Goal: Check status

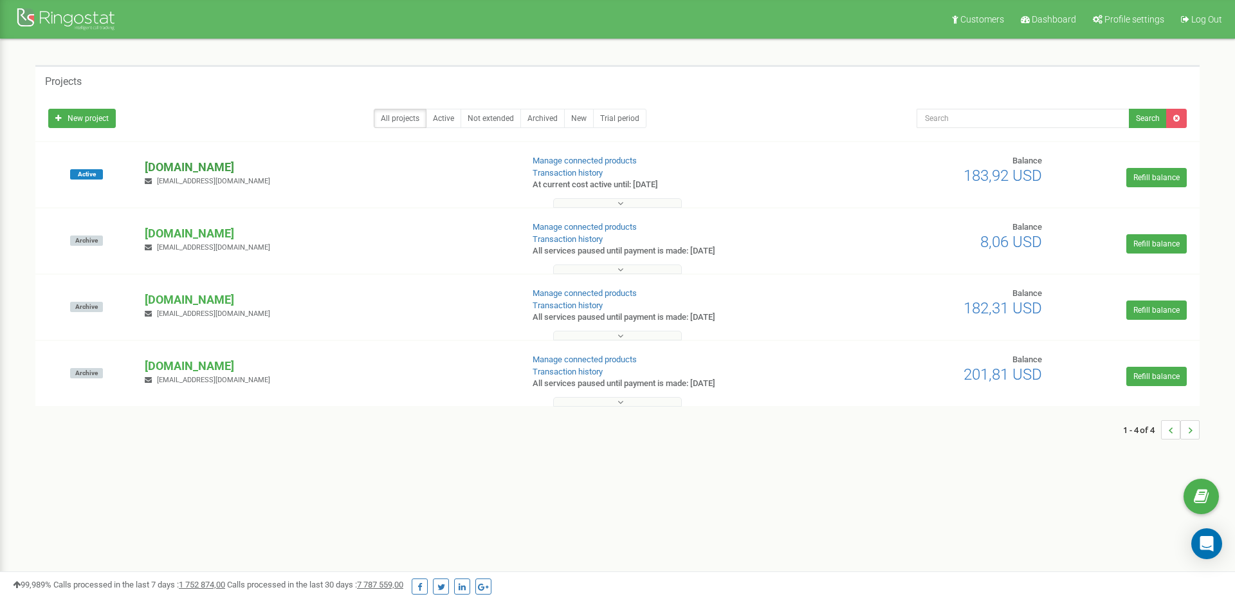
click at [210, 171] on p "[DOMAIN_NAME]" at bounding box center [328, 167] width 367 height 17
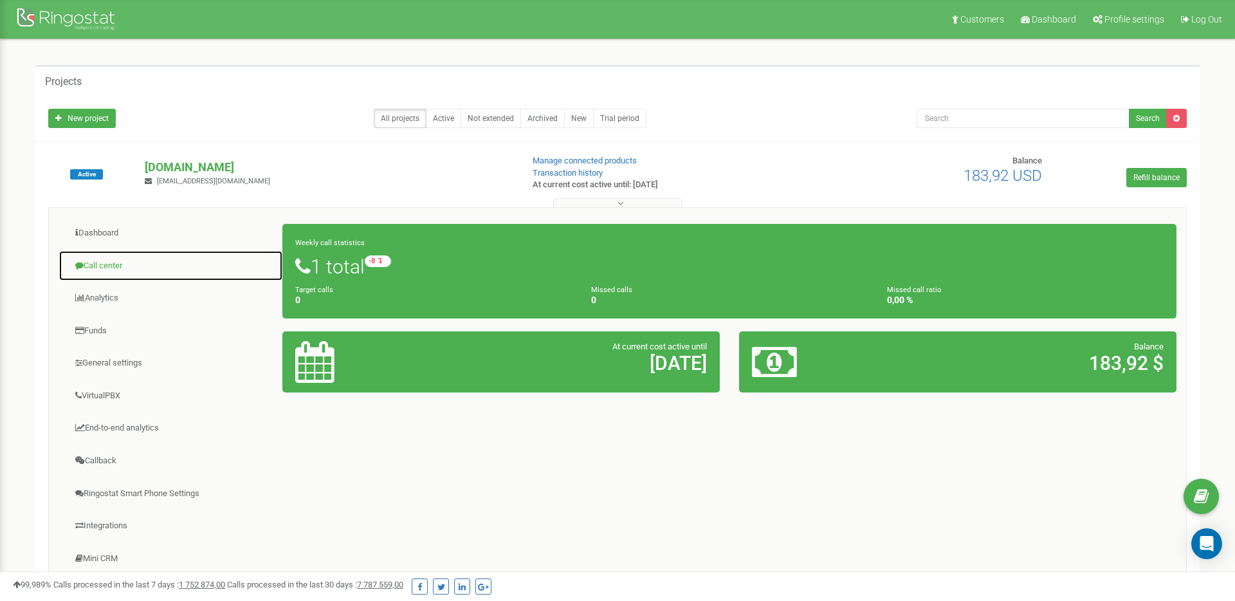
click at [116, 264] on link "Call center" at bounding box center [171, 266] width 225 height 32
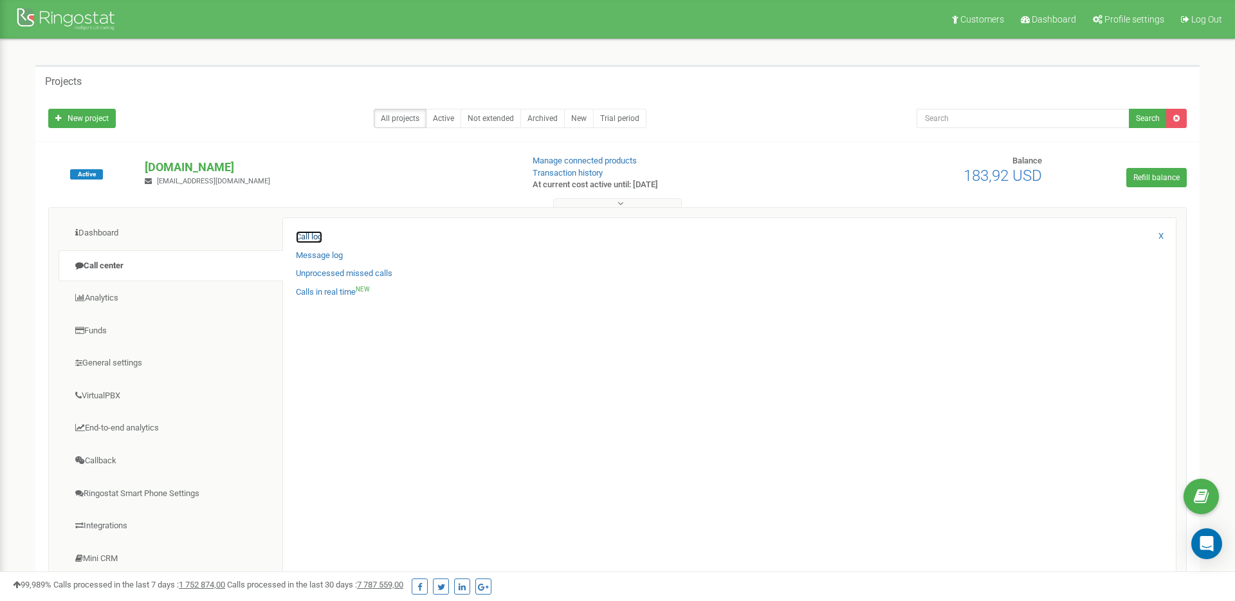
click at [310, 238] on link "Call log" at bounding box center [309, 237] width 26 height 12
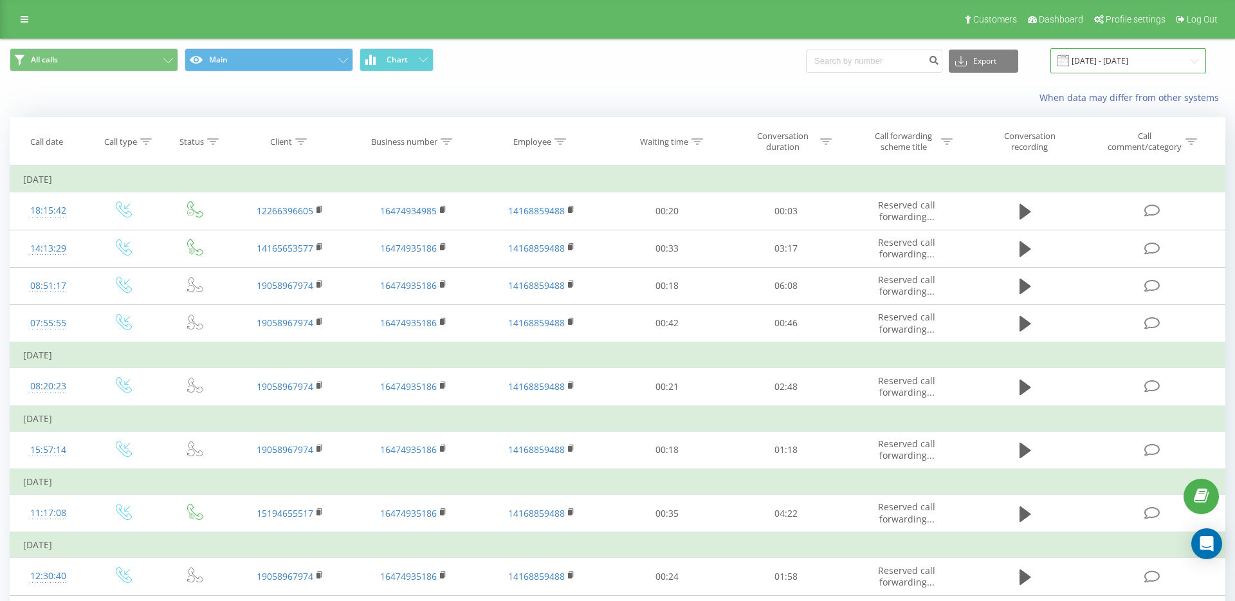
click at [1150, 65] on input "[DATE] - [DATE]" at bounding box center [1129, 60] width 156 height 25
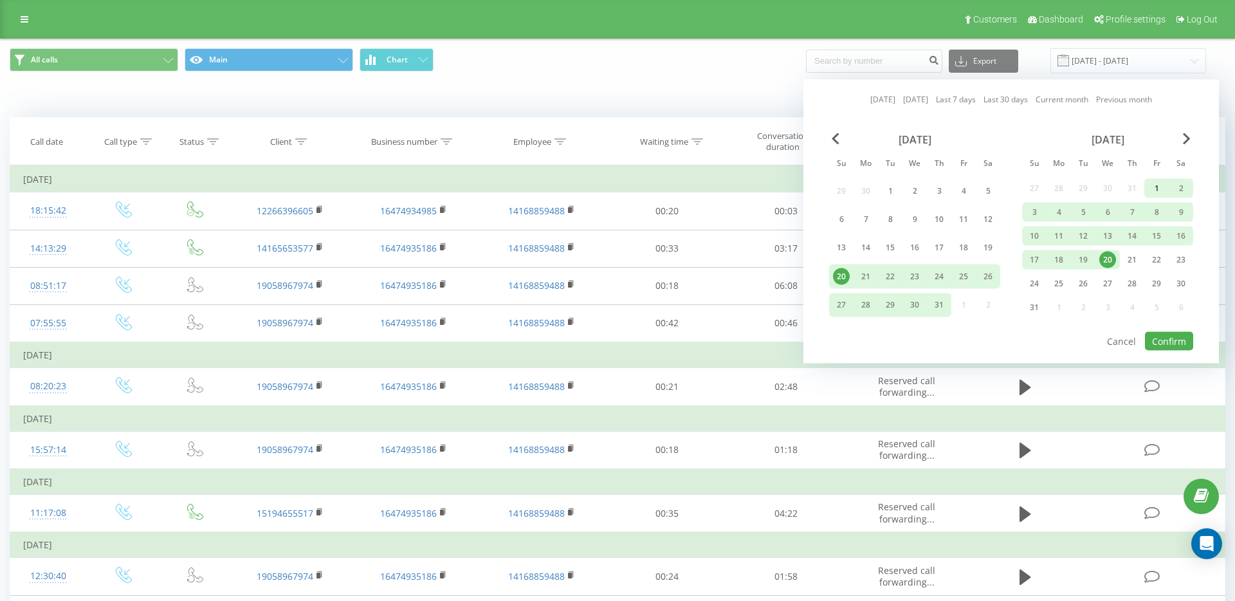
click at [1154, 186] on div "1" at bounding box center [1156, 188] width 17 height 17
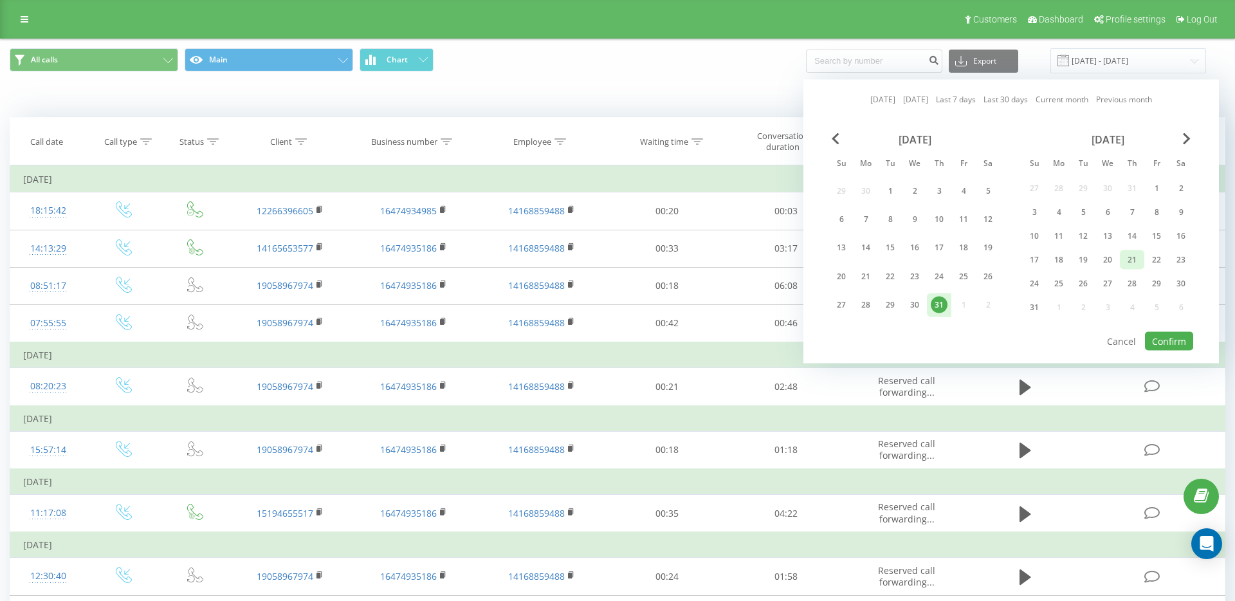
click at [1136, 261] on div "21" at bounding box center [1132, 260] width 17 height 17
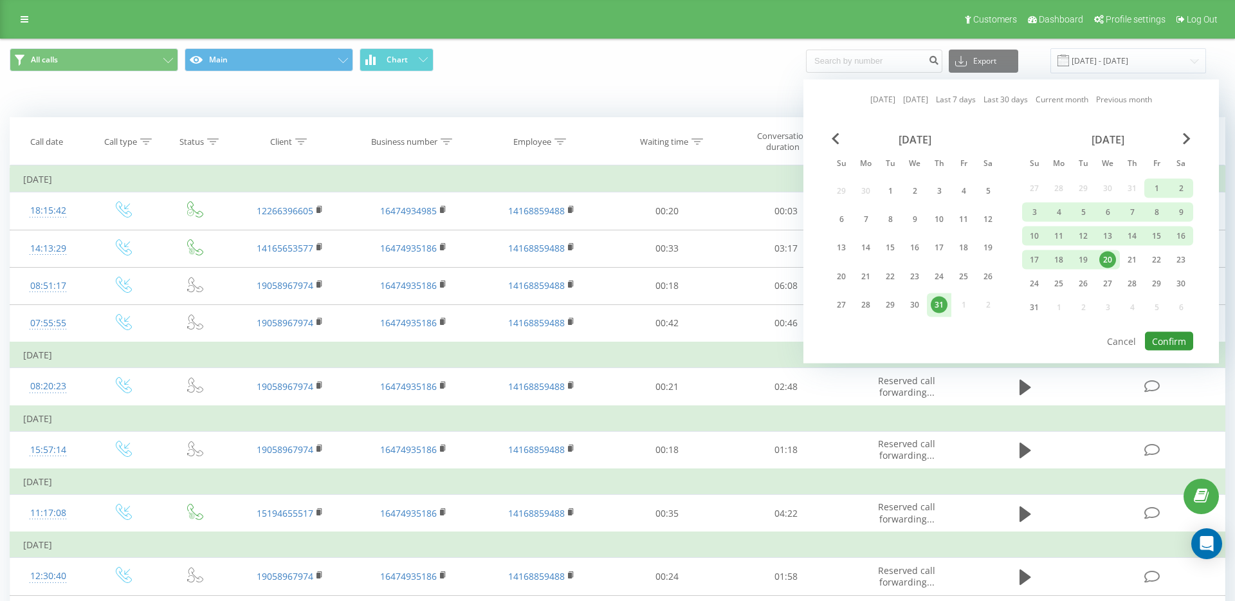
click at [1160, 339] on button "Confirm" at bounding box center [1169, 341] width 48 height 19
type input "01.08.2025 - 21.08.2025"
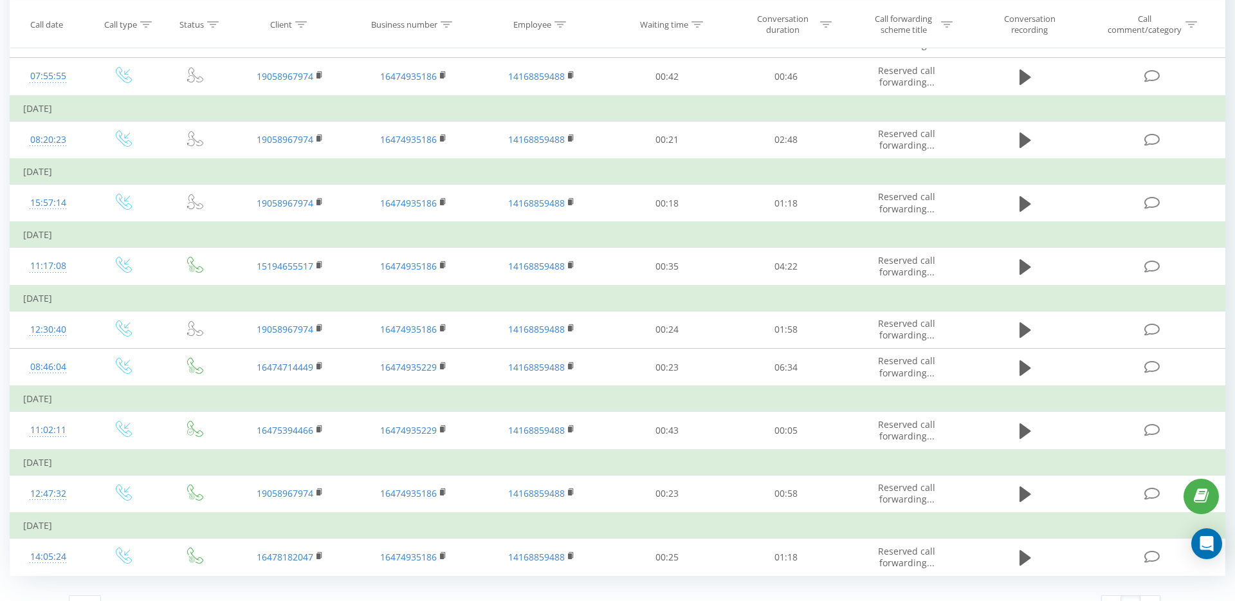
scroll to position [333, 0]
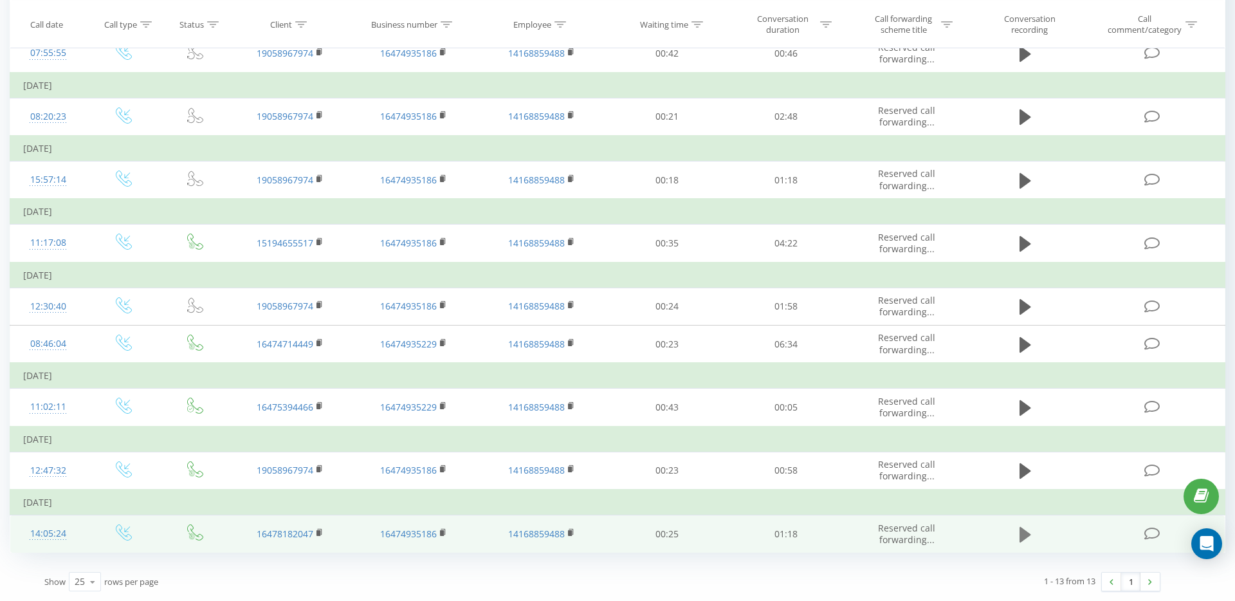
click at [1025, 534] on icon at bounding box center [1026, 533] width 12 height 15
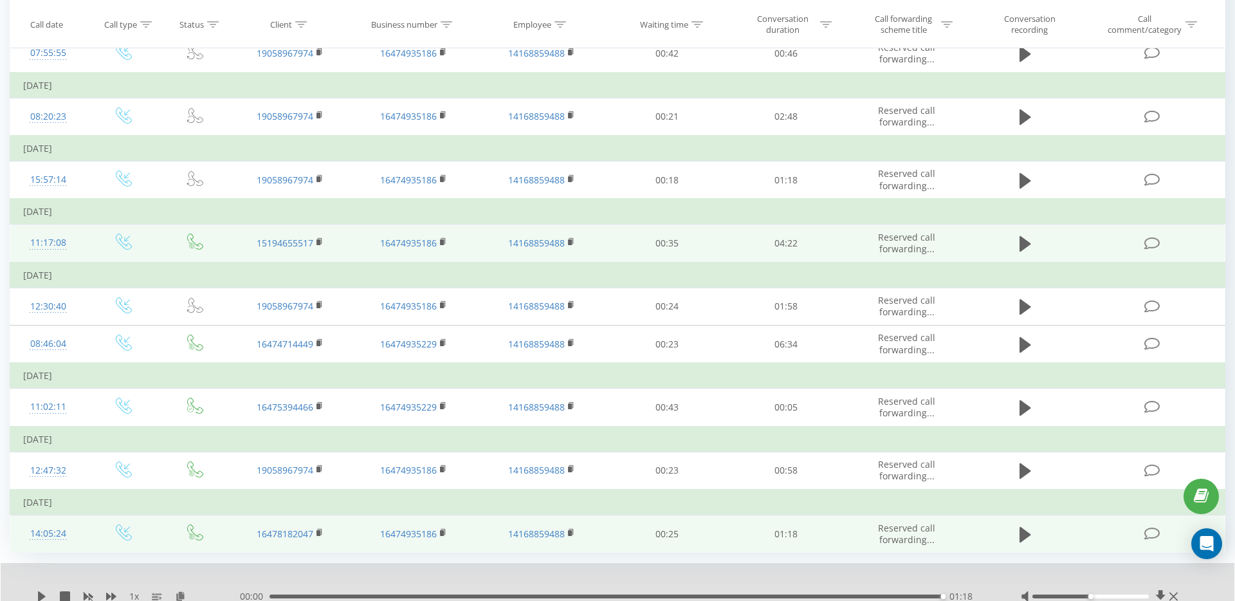
scroll to position [383, 0]
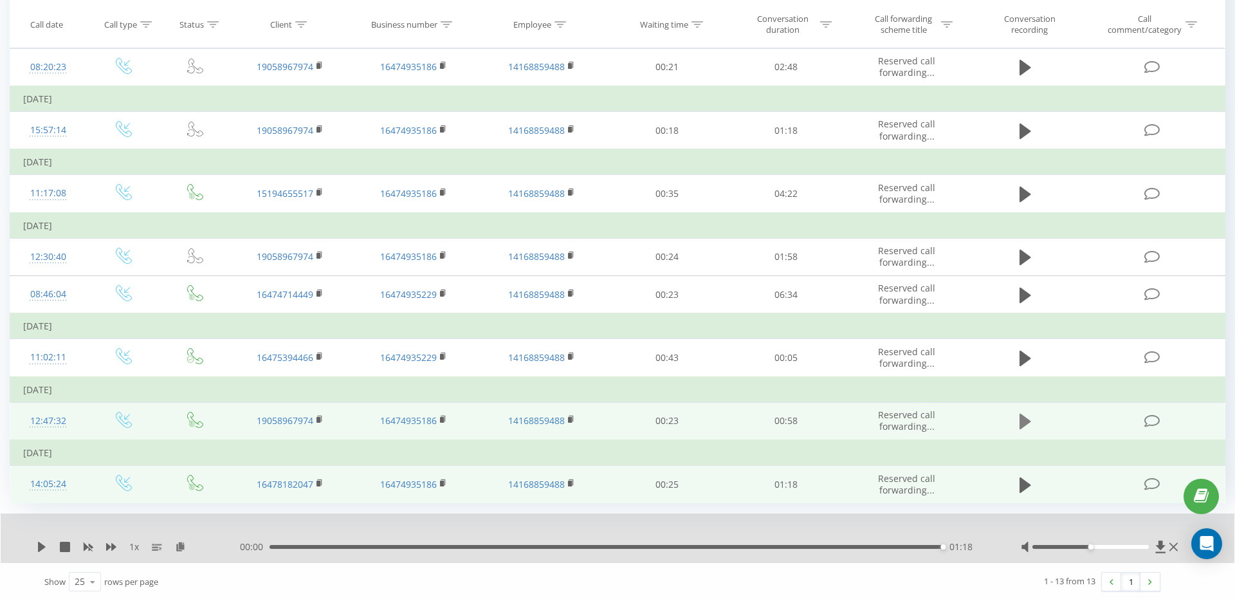
click at [1024, 426] on icon at bounding box center [1026, 421] width 12 height 15
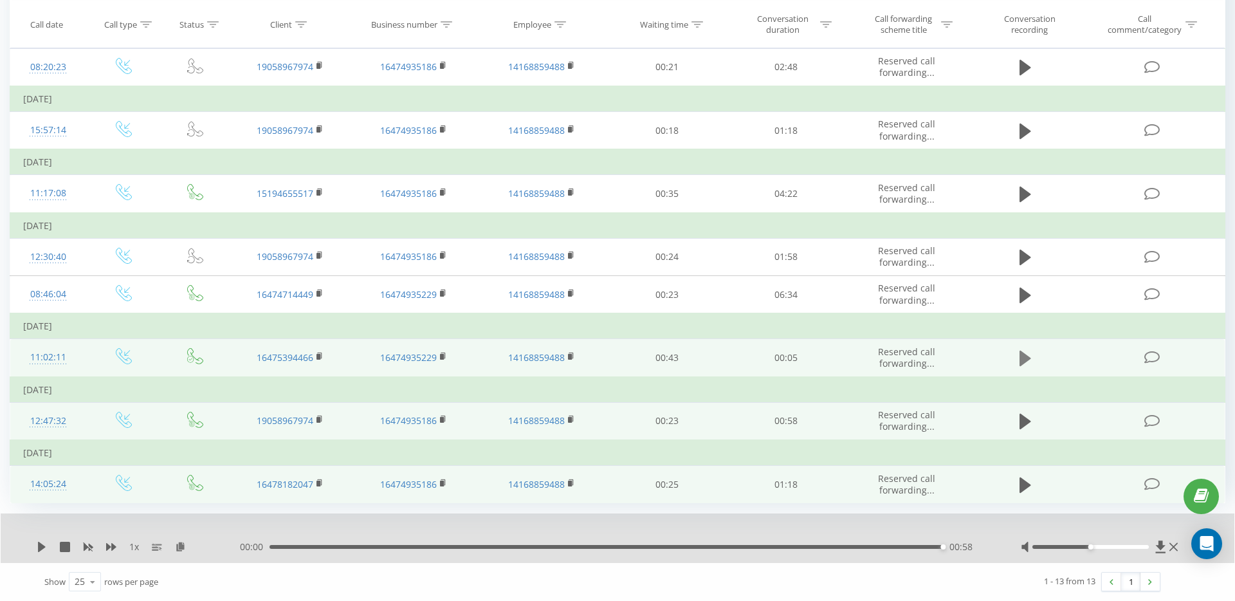
click at [1028, 362] on icon at bounding box center [1026, 358] width 12 height 18
click at [1024, 358] on icon at bounding box center [1026, 358] width 12 height 15
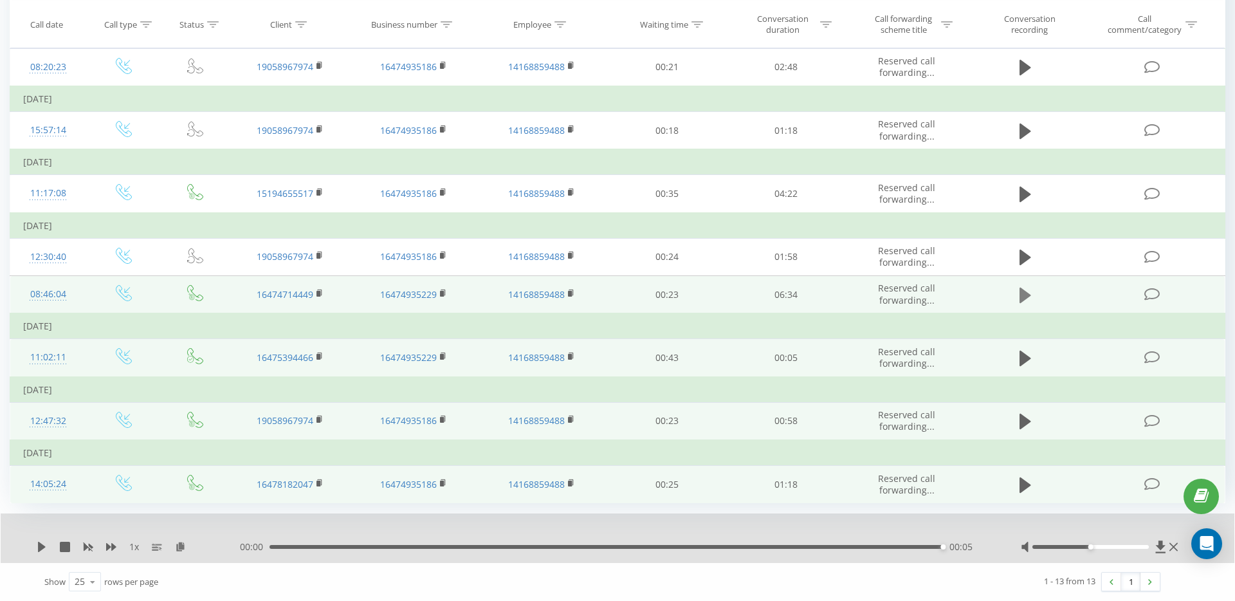
click at [1020, 286] on icon at bounding box center [1026, 295] width 12 height 18
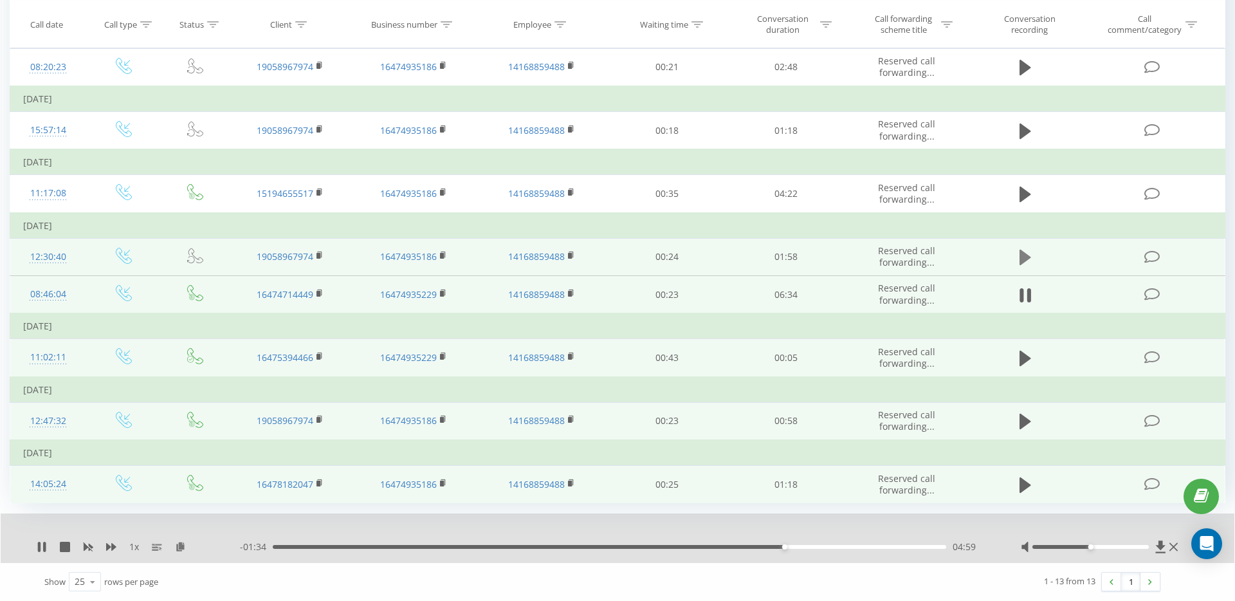
click at [1026, 256] on icon at bounding box center [1026, 257] width 12 height 15
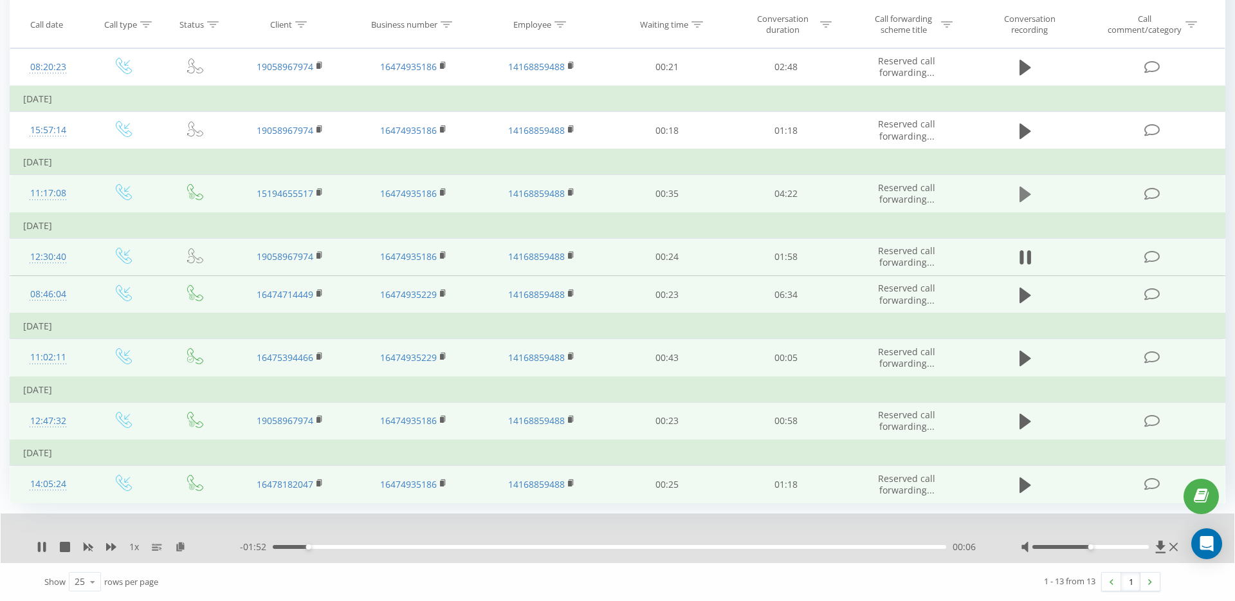
click at [1030, 196] on icon at bounding box center [1026, 194] width 12 height 18
click at [1026, 199] on icon at bounding box center [1026, 194] width 12 height 18
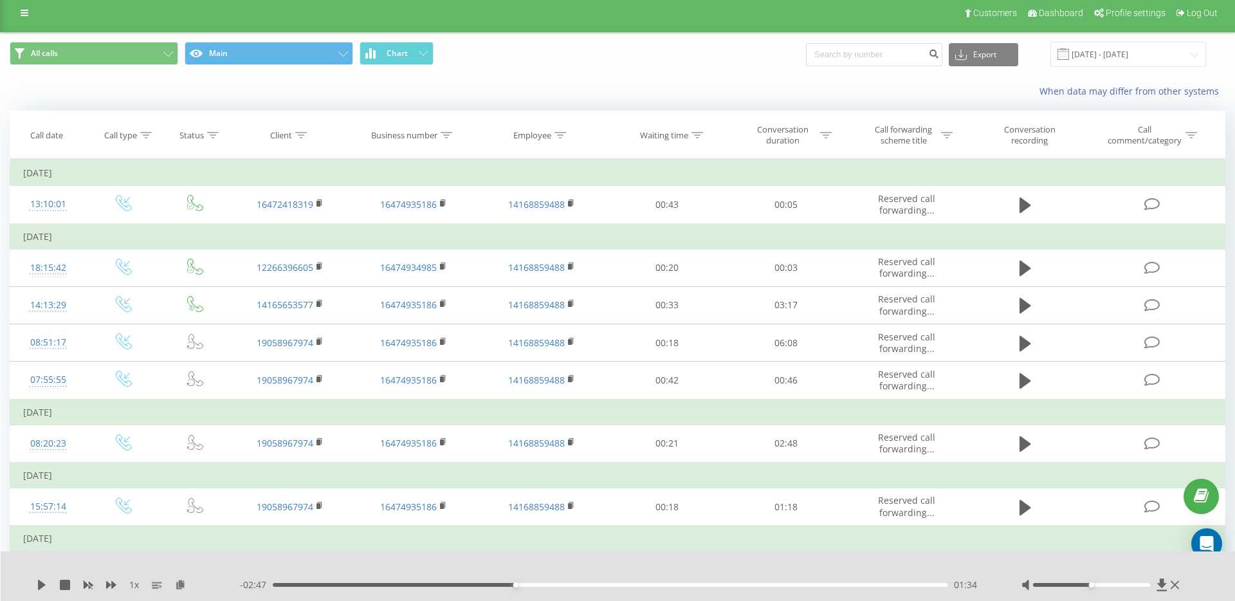
scroll to position [0, 0]
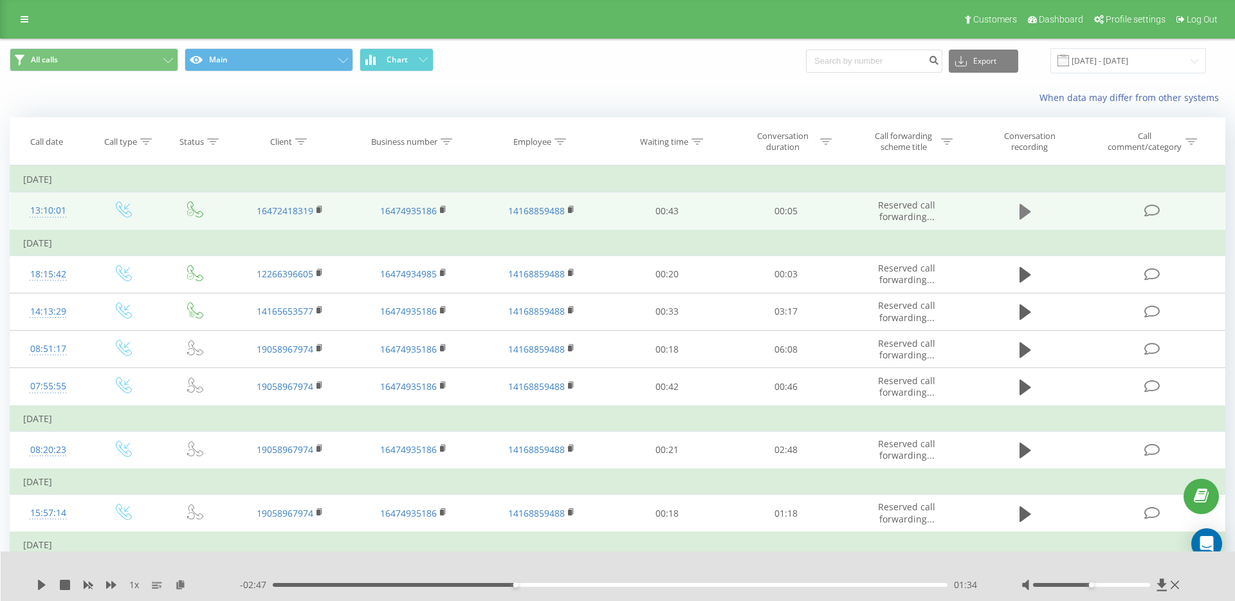
click at [1020, 203] on icon at bounding box center [1026, 212] width 12 height 18
